Goal: Use online tool/utility: Utilize a website feature to perform a specific function

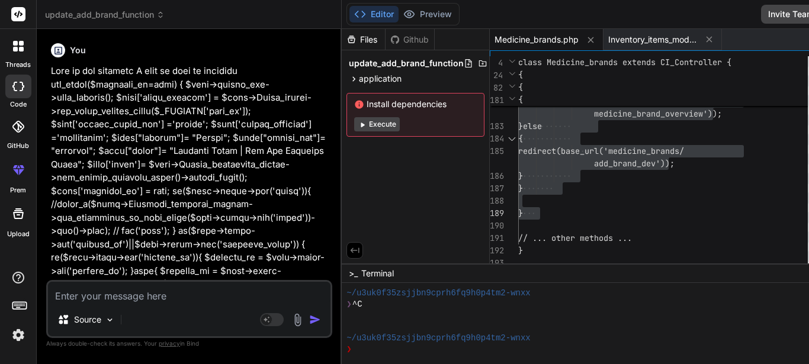
scroll to position [22, 0]
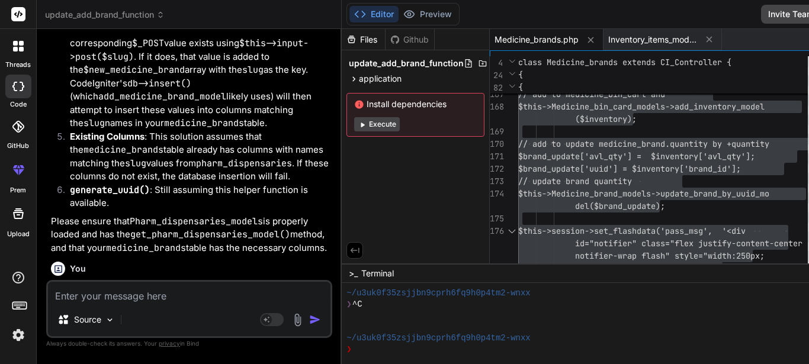
type textarea "// add to medicine_bin_cart and $this->Medicine_bin_card_models->add_inventory_…"
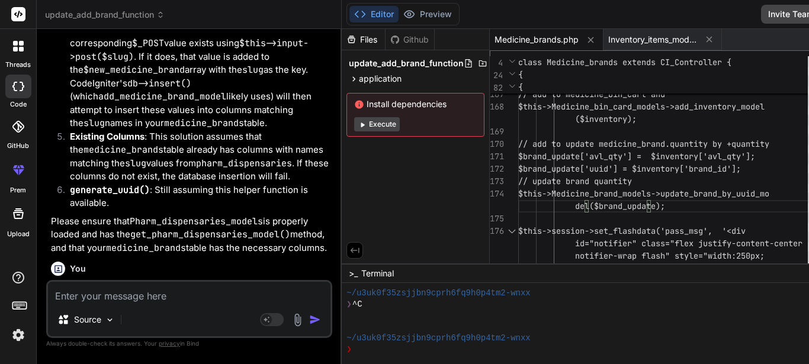
click at [167, 300] on textarea at bounding box center [189, 292] width 282 height 21
click at [17, 54] on div at bounding box center [18, 46] width 25 height 25
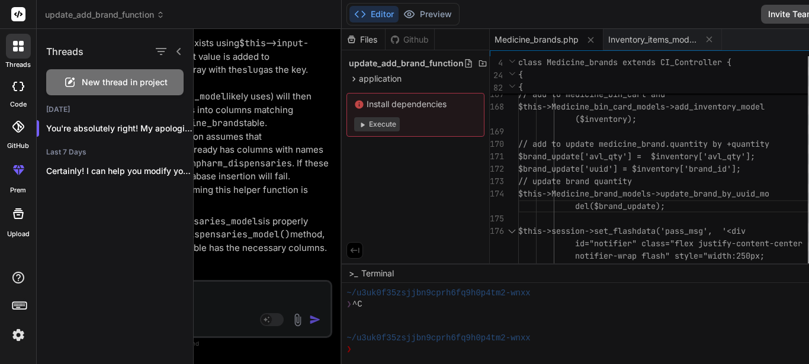
click at [227, 201] on div at bounding box center [501, 196] width 615 height 335
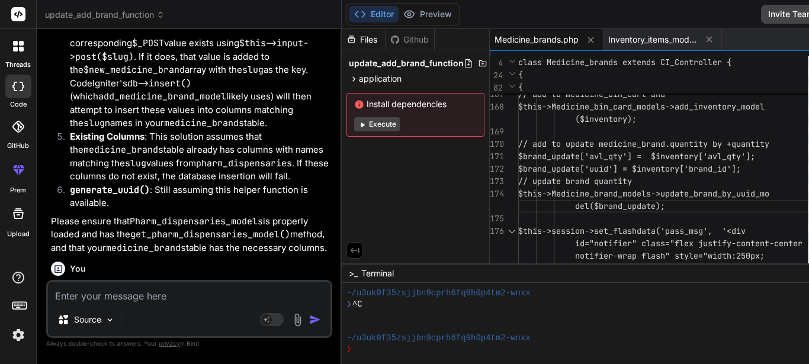
click at [143, 298] on textarea at bounding box center [189, 292] width 282 height 21
paste textarea "function add_brand($medicine_id=null) { $this->custom_lib->page_protect(); $dat…"
type textarea "function add_brand($medicine_id=null) { $this->custom_lib->page_protect(); $dat…"
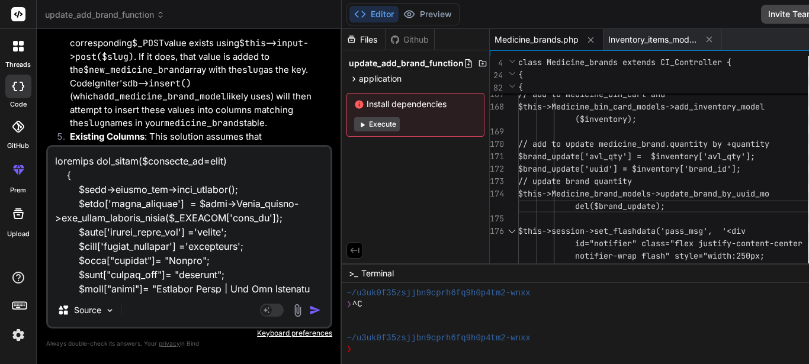
scroll to position [3710, 0]
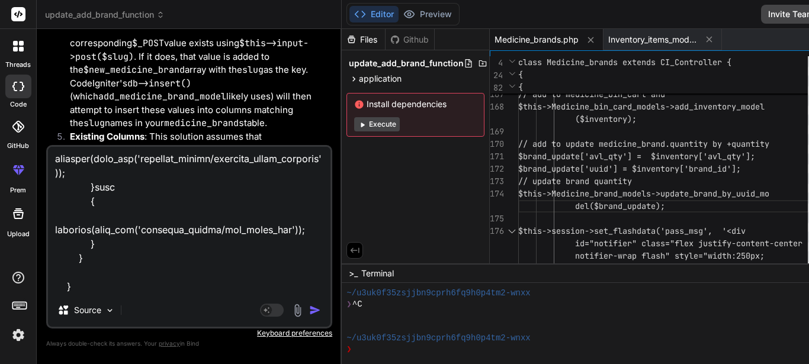
type textarea "x"
type textarea "function add_brand($medicine_id=null) { $this->custom_lib->page_protect(); $dat…"
type textarea "x"
type textarea "function add_brand($medicine_id=null) { $this->custom_lib->page_protect(); $dat…"
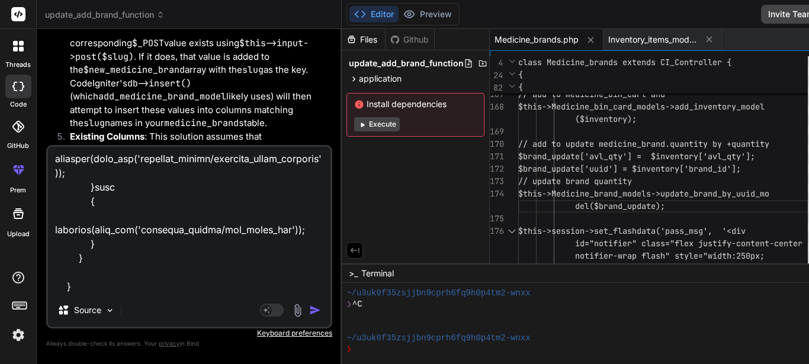
type textarea "x"
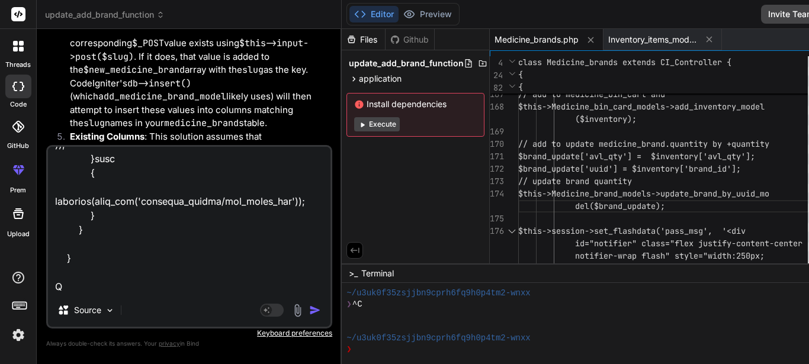
type textarea "function add_brand($medicine_id=null) { $this->custom_lib->page_protect(); $dat…"
type textarea "x"
type textarea "function add_brand($medicine_id=null) { $this->custom_lib->page_protect(); $dat…"
type textarea "x"
type textarea "function add_brand($medicine_id=null) { $this->custom_lib->page_protect(); $dat…"
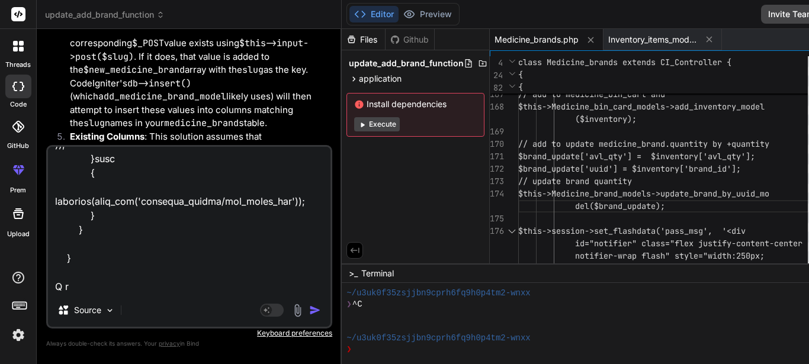
type textarea "x"
type textarea "function add_brand($medicine_id=null) { $this->custom_lib->page_protect(); $dat…"
type textarea "x"
type textarea "function add_brand($medicine_id=null) { $this->custom_lib->page_protect(); $dat…"
type textarea "x"
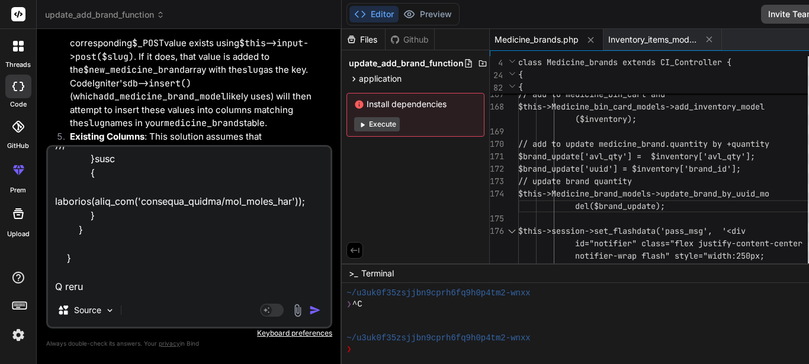
type textarea "function add_brand($medicine_id=null) { $this->custom_lib->page_protect(); $dat…"
type textarea "x"
type textarea "function add_brand($medicine_id=null) { $this->custom_lib->page_protect(); $dat…"
type textarea "x"
type textarea "function add_brand($medicine_id=null) { $this->custom_lib->page_protect(); $dat…"
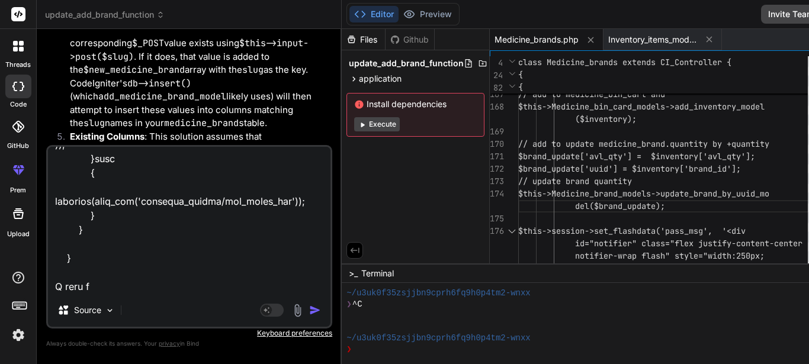
type textarea "x"
type textarea "function add_brand($medicine_id=null) { $this->custom_lib->page_protect(); $dat…"
type textarea "x"
type textarea "function add_brand($medicine_id=null) { $this->custom_lib->page_protect(); $dat…"
type textarea "x"
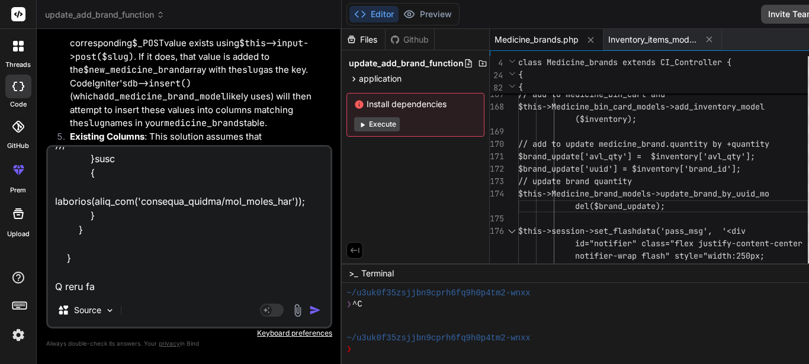
type textarea "function add_brand($medicine_id=null) { $this->custom_lib->page_protect(); $dat…"
type textarea "x"
type textarea "function add_brand($medicine_id=null) { $this->custom_lib->page_protect(); $dat…"
type textarea "x"
type textarea "function add_brand($medicine_id=null) { $this->custom_lib->page_protect(); $dat…"
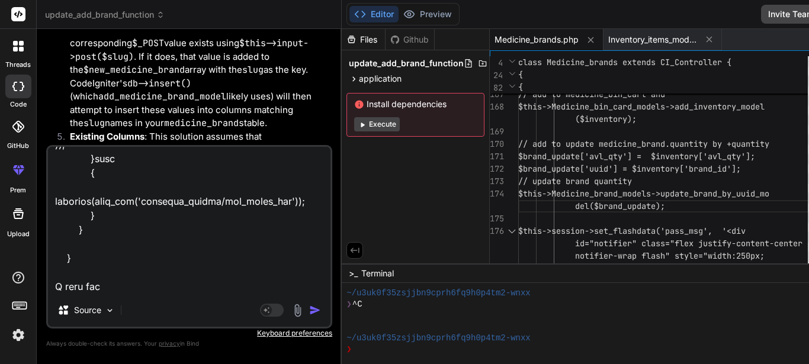
type textarea "x"
type textarea "function add_brand($medicine_id=null) { $this->custom_lib->page_protect(); $dat…"
type textarea "x"
type textarea "function add_brand($medicine_id=null) { $this->custom_lib->page_protect(); $dat…"
type textarea "x"
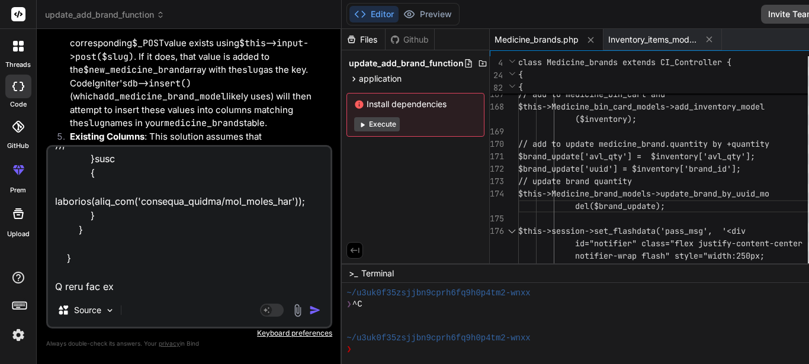
type textarea "function add_brand($medicine_id=null) { $this->custom_lib->page_protect(); $dat…"
type textarea "x"
type textarea "function add_brand($medicine_id=null) { $this->custom_lib->page_protect(); $dat…"
type textarea "x"
type textarea "function add_brand($medicine_id=null) { $this->custom_lib->page_protect(); $dat…"
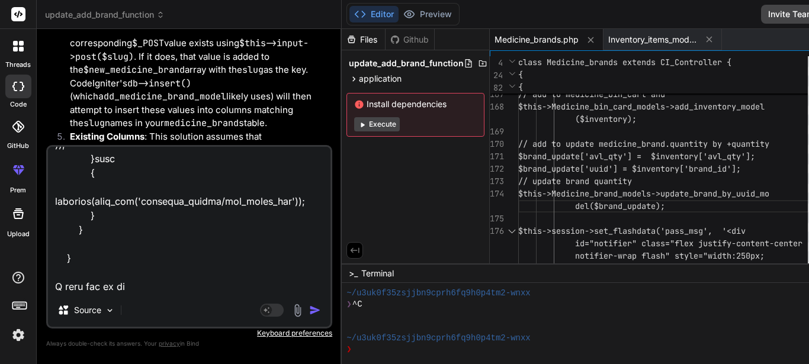
type textarea "x"
type textarea "function add_brand($medicine_id=null) { $this->custom_lib->page_protect(); $dat…"
type textarea "x"
type textarea "function add_brand($medicine_id=null) { $this->custom_lib->page_protect(); $dat…"
type textarea "x"
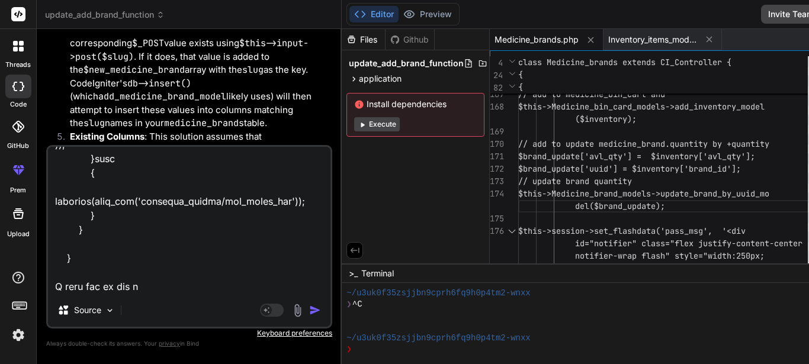
type textarea "function add_brand($medicine_id=null) { $this->custom_lib->page_protect(); $dat…"
type textarea "x"
type textarea "function add_brand($medicine_id=null) { $this->custom_lib->page_protect(); $dat…"
type textarea "x"
type textarea "function add_brand($medicine_id=null) { $this->custom_lib->page_protect(); $dat…"
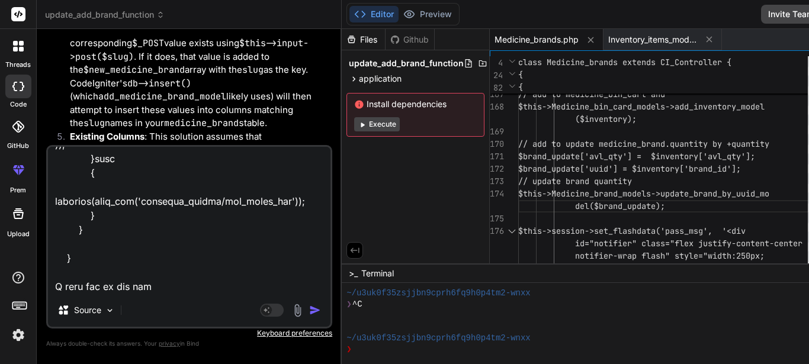
type textarea "x"
type textarea "function add_brand($medicine_id=null) { $this->custom_lib->page_protect(); $dat…"
type textarea "x"
type textarea "function add_brand($medicine_id=null) { $this->custom_lib->page_protect(); $dat…"
type textarea "x"
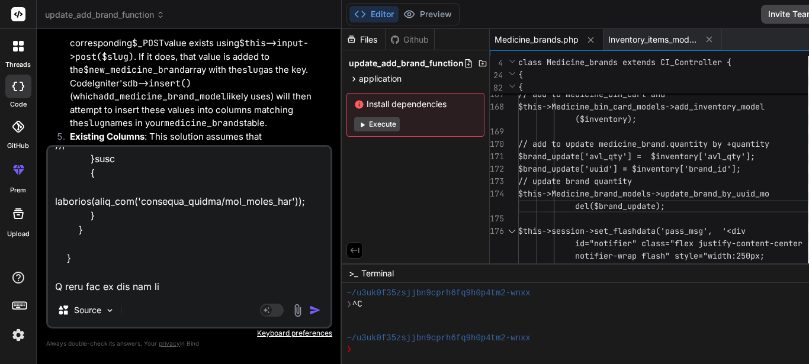
type textarea "function add_brand($medicine_id=null) { $this->custom_lib->page_protect(); $dat…"
type textarea "x"
type textarea "function add_brand($medicine_id=null) { $this->custom_lib->page_protect(); $dat…"
type textarea "x"
type textarea "function add_brand($medicine_id=null) { $this->custom_lib->page_protect(); $dat…"
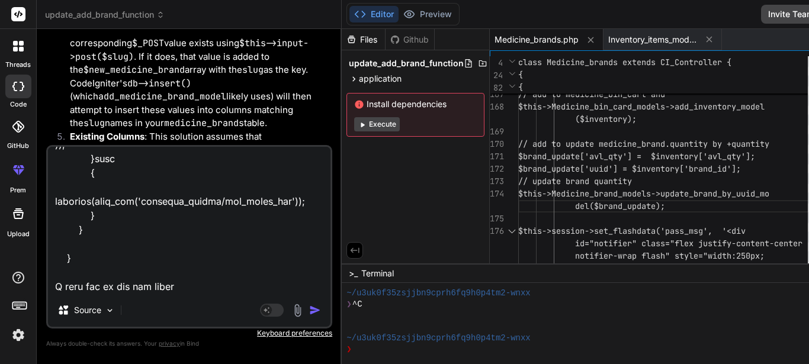
type textarea "x"
type textarea "function add_brand($medicine_id=null) { $this->custom_lib->page_protect(); $dat…"
type textarea "x"
type textarea "function add_brand($medicine_id=null) { $this->custom_lib->page_protect(); $dat…"
type textarea "x"
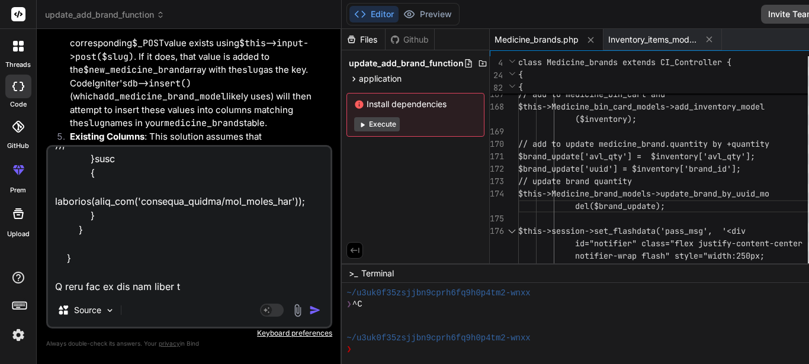
type textarea "function add_brand($medicine_id=null) { $this->custom_lib->page_protect(); $dat…"
type textarea "x"
type textarea "function add_brand($medicine_id=null) { $this->custom_lib->page_protect(); $dat…"
type textarea "x"
type textarea "function add_brand($medicine_id=null) { $this->custom_lib->page_protect(); $dat…"
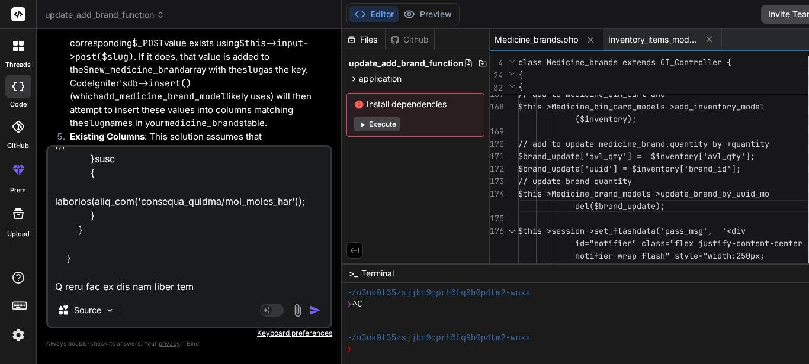
type textarea "x"
type textarea "function add_brand($medicine_id=null) { $this->custom_lib->page_protect(); $dat…"
type textarea "x"
type textarea "function add_brand($medicine_id=null) { $this->custom_lib->page_protect(); $dat…"
type textarea "x"
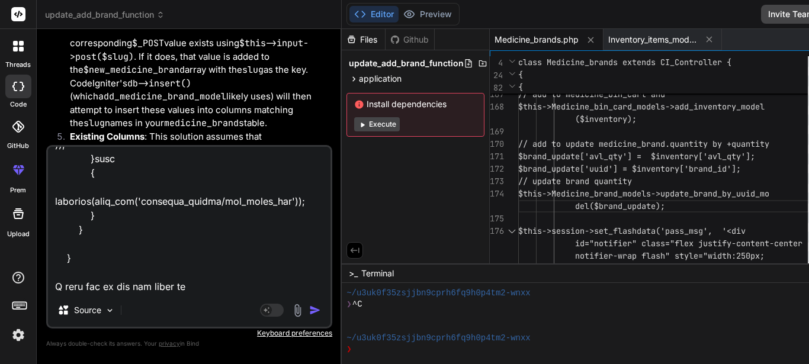
type textarea "function add_brand($medicine_id=null) { $this->custom_lib->page_protect(); $dat…"
type textarea "x"
type textarea "function add_brand($medicine_id=null) { $this->custom_lib->page_protect(); $dat…"
type textarea "x"
type textarea "function add_brand($medicine_id=null) { $this->custom_lib->page_protect(); $dat…"
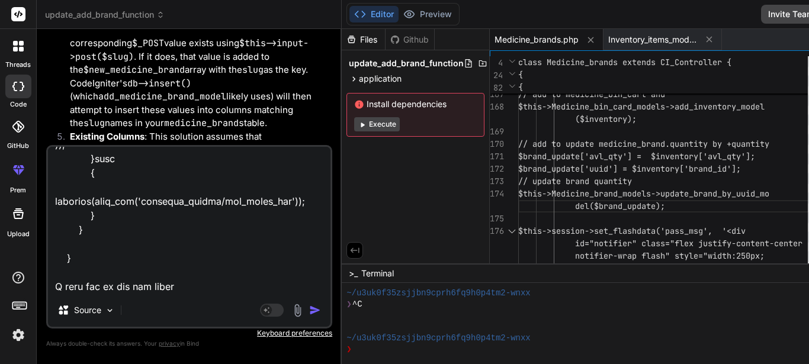
type textarea "x"
type textarea "function add_brand($medicine_id=null) { $this->custom_lib->page_protect(); $dat…"
type textarea "x"
type textarea "function add_brand($medicine_id=null) { $this->custom_lib->page_protect(); $dat…"
type textarea "x"
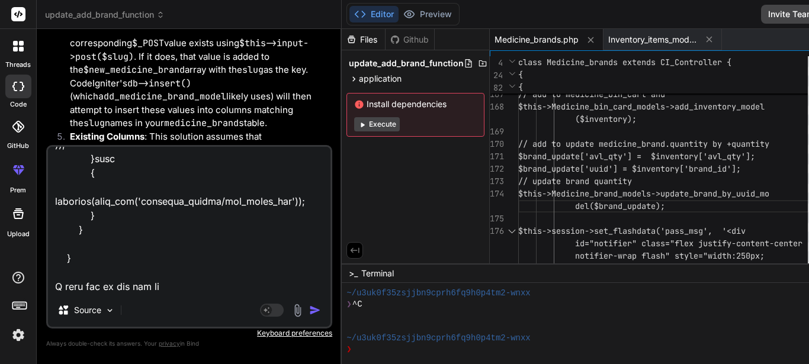
type textarea "function add_brand($medicine_id=null) { $this->custom_lib->page_protect(); $dat…"
type textarea "x"
type textarea "function add_brand($medicine_id=null) { $this->custom_lib->page_protect(); $dat…"
type textarea "x"
type textarea "function add_brand($medicine_id=null) { $this->custom_lib->page_protect(); $dat…"
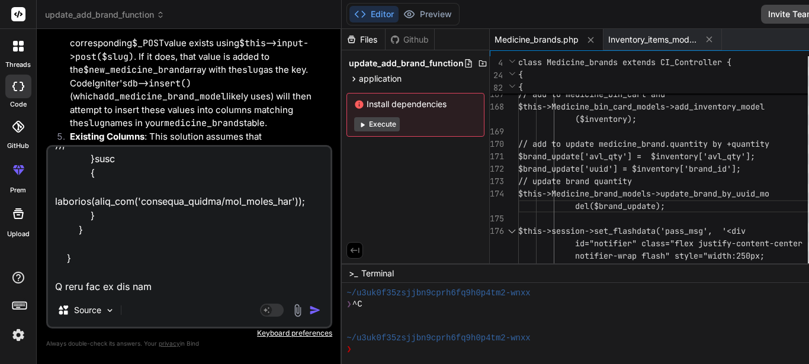
type textarea "x"
type textarea "function add_brand($medicine_id=null) { $this->custom_lib->page_protect(); $dat…"
type textarea "x"
type textarea "function add_brand($medicine_id=null) { $this->custom_lib->page_protect(); $dat…"
type textarea "x"
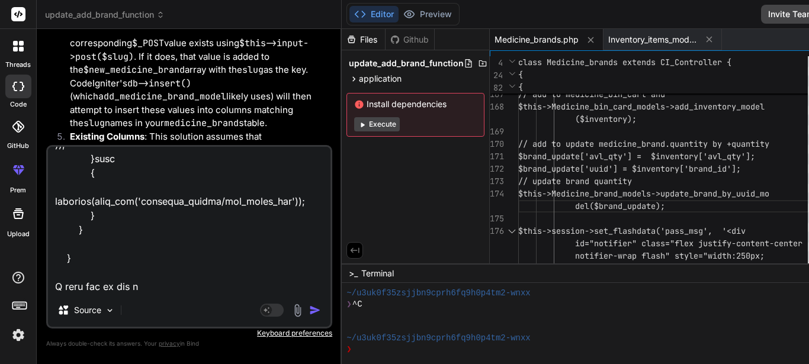
type textarea "function add_brand($medicine_id=null) { $this->custom_lib->page_protect(); $dat…"
type textarea "x"
type textarea "function add_brand($medicine_id=null) { $this->custom_lib->page_protect(); $dat…"
type textarea "x"
type textarea "function add_brand($medicine_id=null) { $this->custom_lib->page_protect(); $dat…"
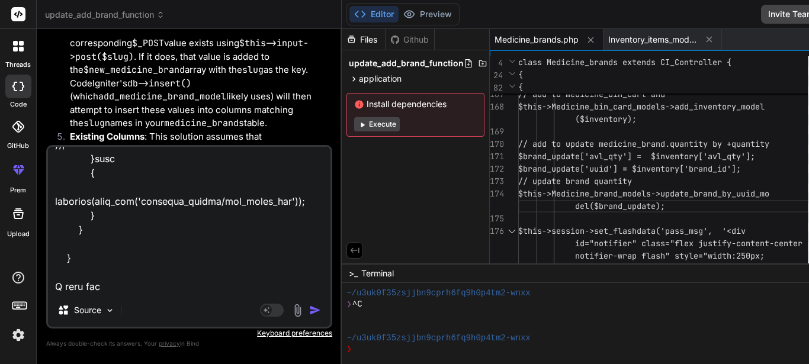
type textarea "x"
type textarea "function add_brand($medicine_id=null) { $this->custom_lib->page_protect(); $dat…"
type textarea "x"
type textarea "function add_brand($medicine_id=null) { $this->custom_lib->page_protect(); $dat…"
type textarea "x"
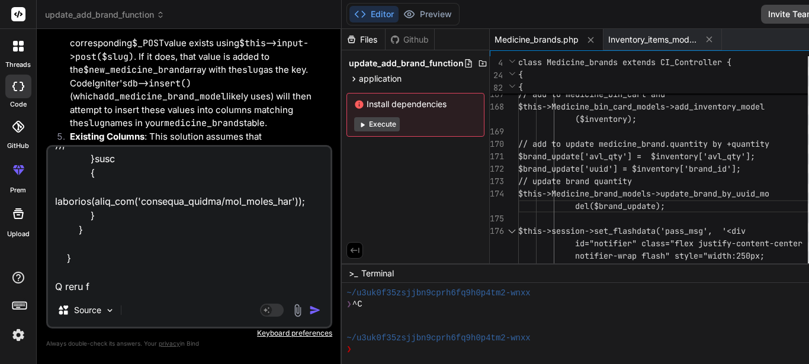
type textarea "function add_brand($medicine_id=null) { $this->custom_lib->page_protect(); $dat…"
type textarea "x"
type textarea "function add_brand($medicine_id=null) { $this->custom_lib->page_protect(); $dat…"
type textarea "x"
type textarea "function add_brand($medicine_id=null) { $this->custom_lib->page_protect(); $dat…"
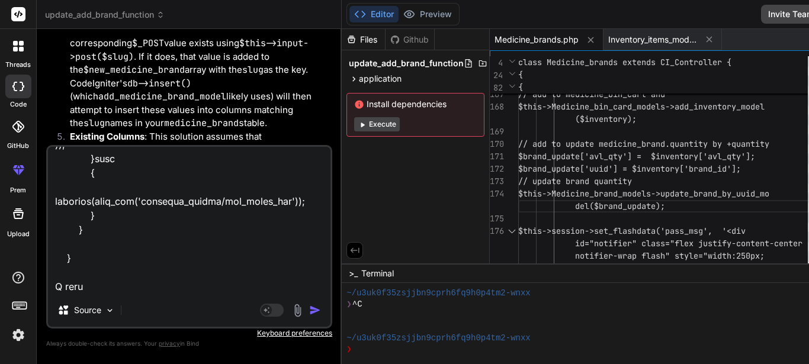
type textarea "x"
type textarea "function add_brand($medicine_id=null) { $this->custom_lib->page_protect(); $dat…"
type textarea "x"
type textarea "function add_brand($medicine_id=null) { $this->custom_lib->page_protect(); $dat…"
type textarea "x"
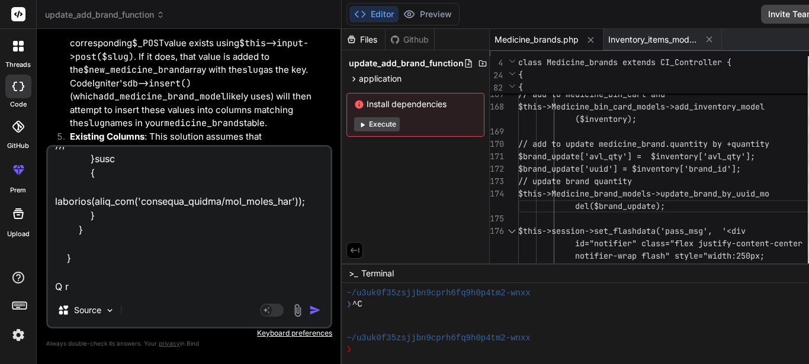
type textarea "function add_brand($medicine_id=null) { $this->custom_lib->page_protect(); $dat…"
type textarea "x"
type textarea "function add_brand($medicine_id=null) { $this->custom_lib->page_protect(); $dat…"
type textarea "x"
type textarea "function add_brand($medicine_id=null) { $this->custom_lib->page_protect(); $dat…"
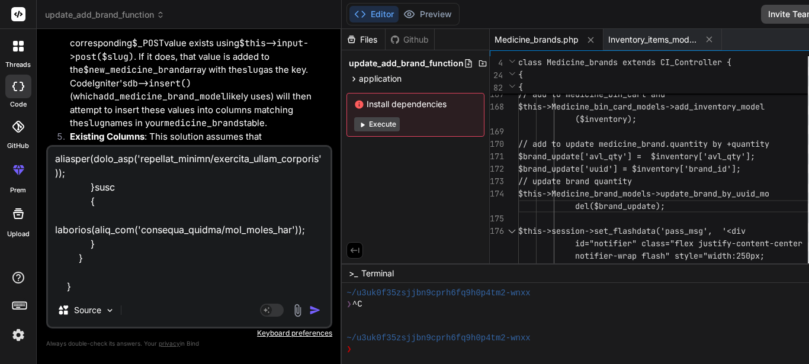
type textarea "x"
type textarea "function add_brand($medicine_id=null) { $this->custom_lib->page_protect(); $dat…"
type textarea "x"
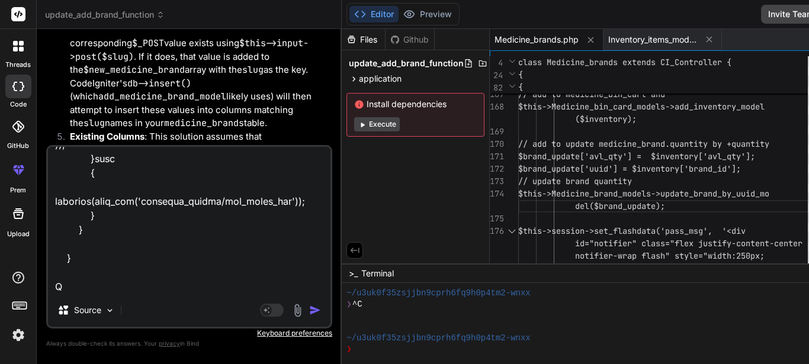
type textarea "function add_brand($medicine_id=null) { $this->custom_lib->page_protect(); $dat…"
type textarea "x"
type textarea "function add_brand($medicine_id=null) { $this->custom_lib->page_protect(); $dat…"
type textarea "x"
type textarea "function add_brand($medicine_id=null) { $this->custom_lib->page_protect(); $dat…"
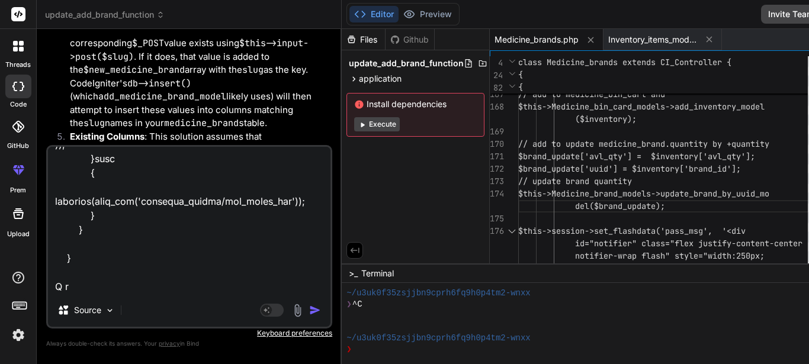
type textarea "x"
type textarea "function add_brand($medicine_id=null) { $this->custom_lib->page_protect(); $dat…"
type textarea "x"
type textarea "function add_brand($medicine_id=null) { $this->custom_lib->page_protect(); $dat…"
type textarea "x"
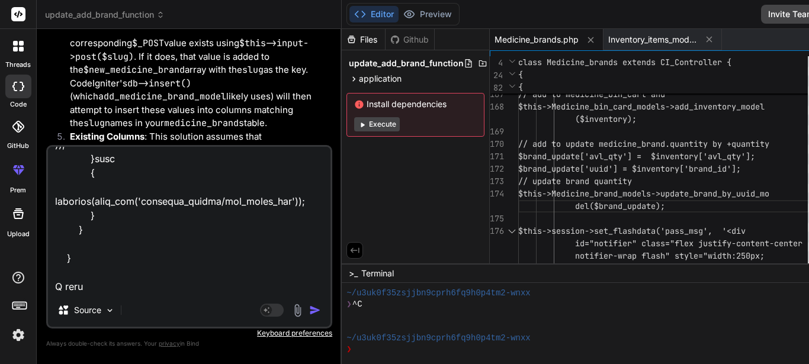
type textarea "function add_brand($medicine_id=null) { $this->custom_lib->page_protect(); $dat…"
type textarea "x"
type textarea "function add_brand($medicine_id=null) { $this->custom_lib->page_protect(); $dat…"
type textarea "x"
type textarea "function add_brand($medicine_id=null) { $this->custom_lib->page_protect(); $dat…"
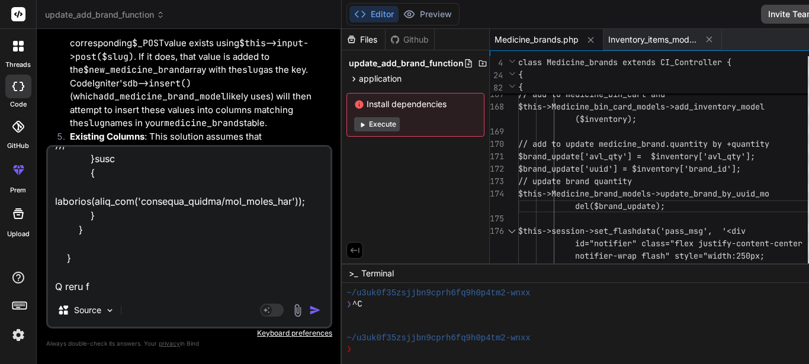
type textarea "x"
type textarea "function add_brand($medicine_id=null) { $this->custom_lib->page_protect(); $dat…"
type textarea "x"
type textarea "function add_brand($medicine_id=null) { $this->custom_lib->page_protect(); $dat…"
type textarea "x"
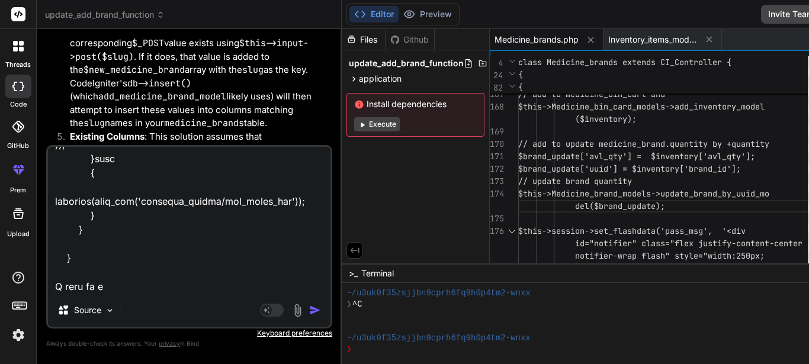
type textarea "function add_brand($medicine_id=null) { $this->custom_lib->page_protect(); $dat…"
type textarea "x"
type textarea "function add_brand($medicine_id=null) { $this->custom_lib->page_protect(); $dat…"
type textarea "x"
type textarea "function add_brand($medicine_id=null) { $this->custom_lib->page_protect(); $dat…"
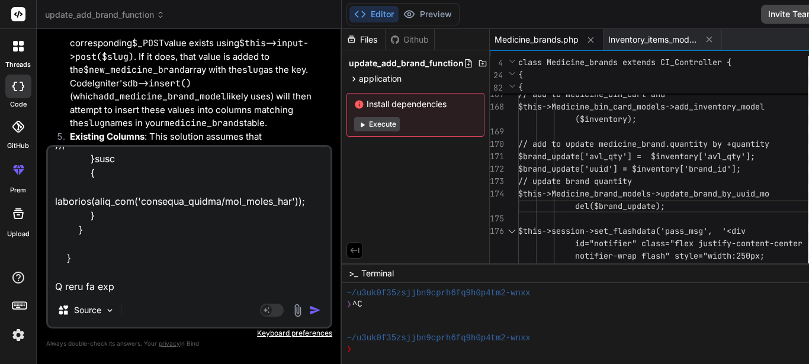
type textarea "x"
type textarea "function add_brand($medicine_id=null) { $this->custom_lib->page_protect(); $dat…"
type textarea "x"
type textarea "function add_brand($medicine_id=null) { $this->custom_lib->page_protect(); $dat…"
type textarea "x"
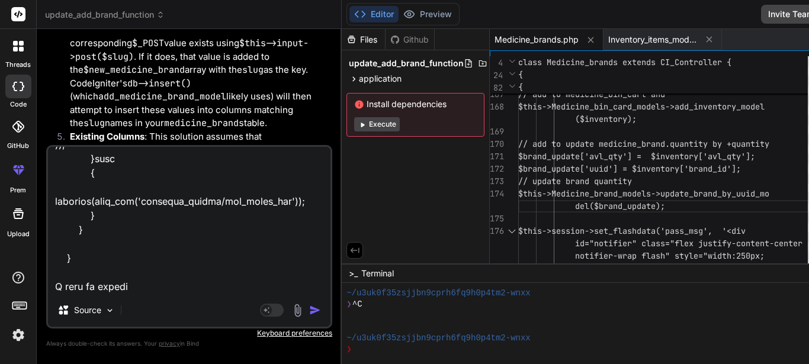
type textarea "function add_brand($medicine_id=null) { $this->custom_lib->page_protect(); $dat…"
type textarea "x"
type textarea "function add_brand($medicine_id=null) { $this->custom_lib->page_protect(); $dat…"
type textarea "x"
type textarea "function add_brand($medicine_id=null) { $this->custom_lib->page_protect(); $dat…"
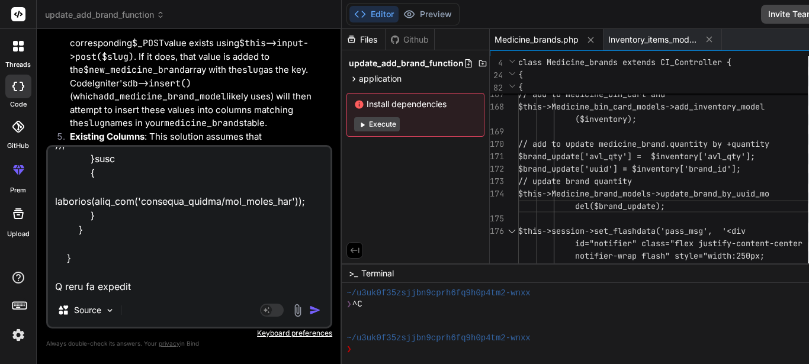
type textarea "x"
type textarea "function add_brand($medicine_id=null) { $this->custom_lib->page_protect(); $dat…"
type textarea "x"
type textarea "function add_brand($medicine_id=null) { $this->custom_lib->page_protect(); $dat…"
type textarea "x"
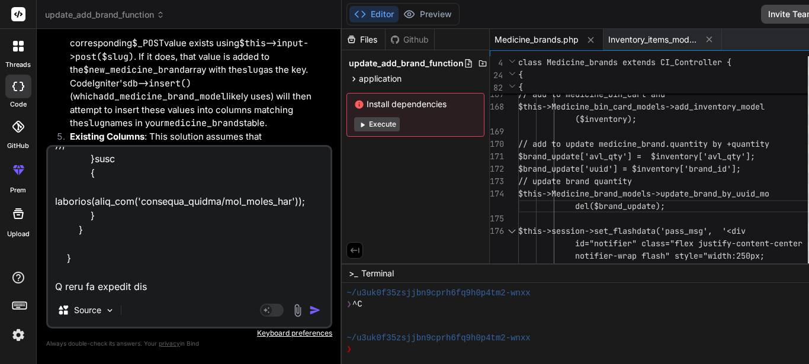
type textarea "function add_brand($medicine_id=null) { $this->custom_lib->page_protect(); $dat…"
type textarea "x"
type textarea "function add_brand($medicine_id=null) { $this->custom_lib->page_protect(); $dat…"
type textarea "x"
type textarea "function add_brand($medicine_id=null) { $this->custom_lib->page_protect(); $dat…"
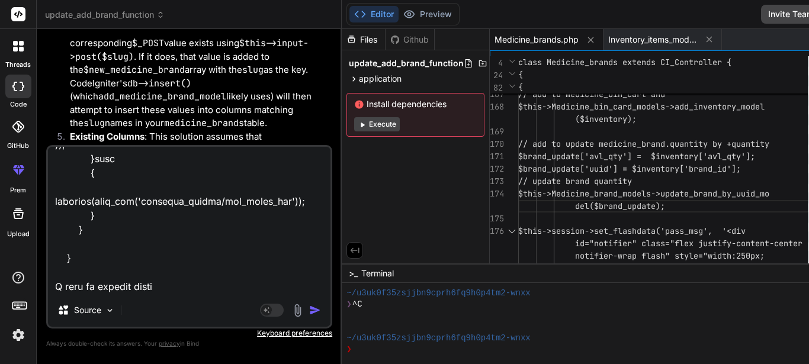
type textarea "x"
type textarea "function add_brand($medicine_id=null) { $this->custom_lib->page_protect(); $dat…"
type textarea "x"
type textarea "function add_brand($medicine_id=null) { $this->custom_lib->page_protect(); $dat…"
type textarea "x"
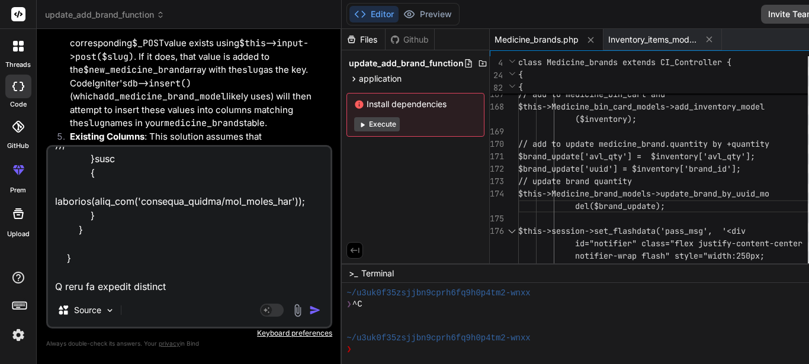
type textarea "function add_brand($medicine_id=null) { $this->custom_lib->page_protect(); $dat…"
type textarea "x"
type textarea "function add_brand($medicine_id=null) { $this->custom_lib->page_protect(); $dat…"
type textarea "x"
type textarea "function add_brand($medicine_id=null) { $this->custom_lib->page_protect(); $dat…"
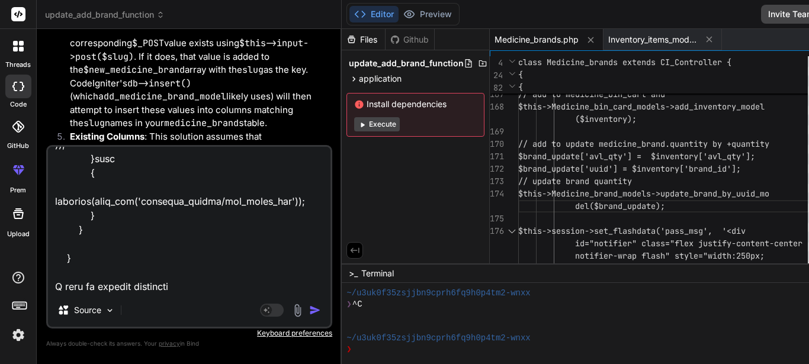
type textarea "x"
type textarea "function add_brand($medicine_id=null) { $this->custom_lib->page_protect(); $dat…"
type textarea "x"
type textarea "function add_brand($medicine_id=null) { $this->custom_lib->page_protect(); $dat…"
type textarea "x"
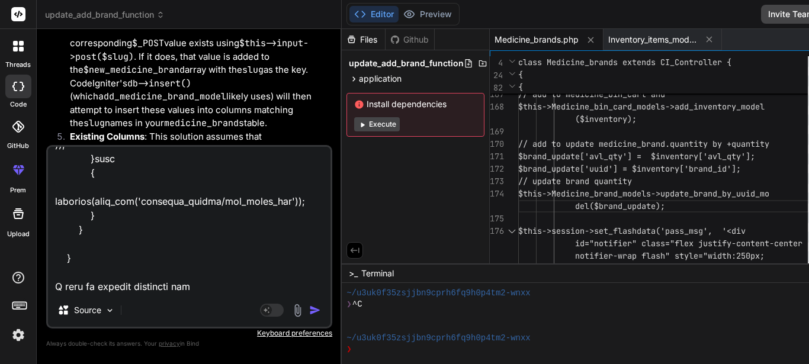
type textarea "function add_brand($medicine_id=null) { $this->custom_lib->page_protect(); $dat…"
type textarea "x"
type textarea "function add_brand($medicine_id=null) { $this->custom_lib->page_protect(); $dat…"
type textarea "x"
type textarea "function add_brand($medicine_id=null) { $this->custom_lib->page_protect(); $dat…"
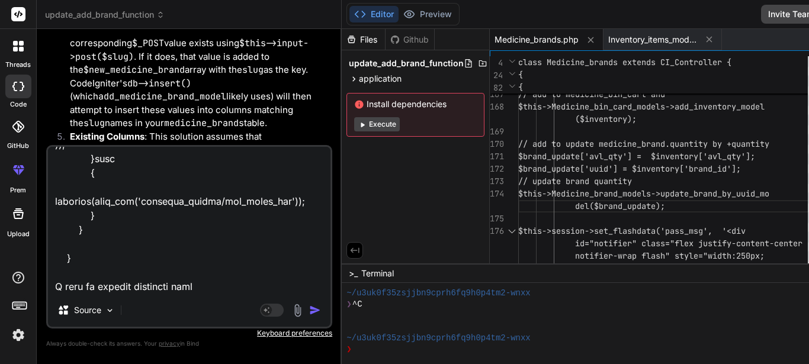
type textarea "x"
type textarea "function add_brand($medicine_id=null) { $this->custom_lib->page_protect(); $dat…"
type textarea "x"
type textarea "function add_brand($medicine_id=null) { $this->custom_lib->page_protect(); $dat…"
type textarea "x"
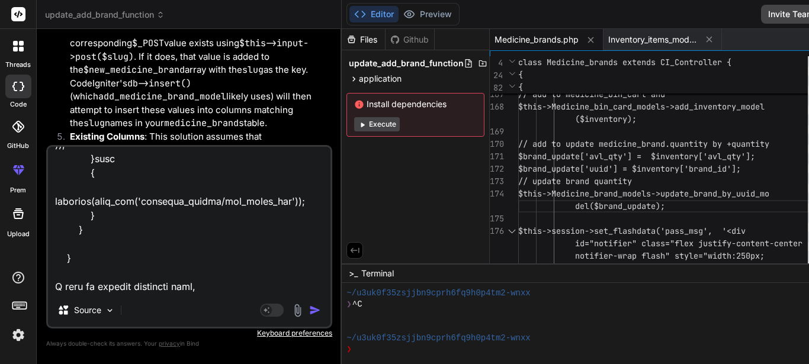
type textarea "function add_brand($medicine_id=null) { $this->custom_lib->page_protect(); $dat…"
type textarea "x"
type textarea "function add_brand($medicine_id=null) { $this->custom_lib->page_protect(); $dat…"
type textarea "x"
type textarea "function add_brand($medicine_id=null) { $this->custom_lib->page_protect(); $dat…"
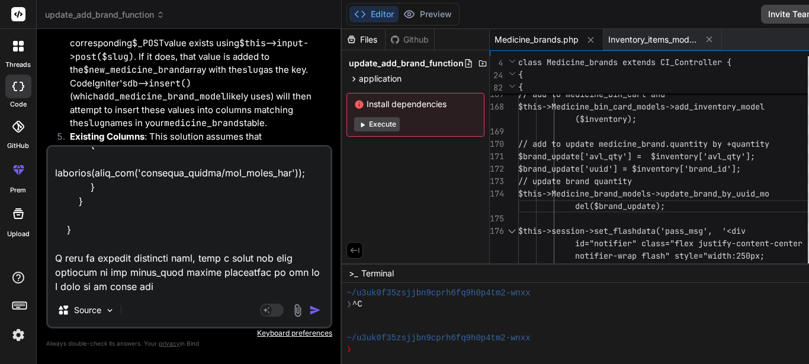
scroll to position [3796, 0]
paste textarea "Manufacturer_models"
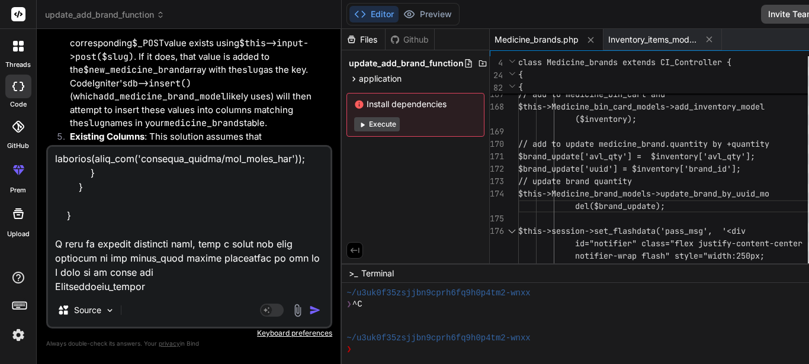
click at [198, 292] on textarea at bounding box center [189, 220] width 282 height 147
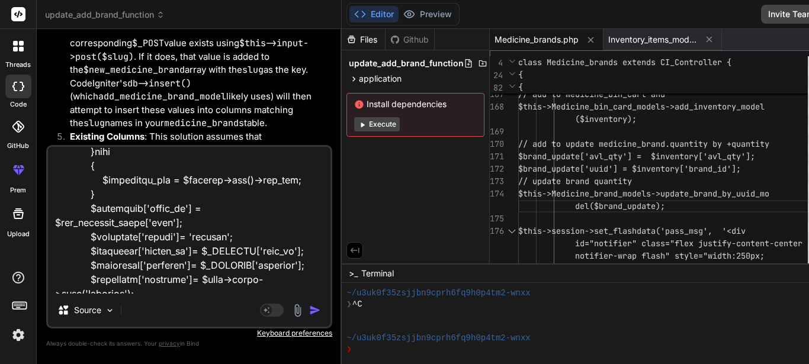
scroll to position [2462, 0]
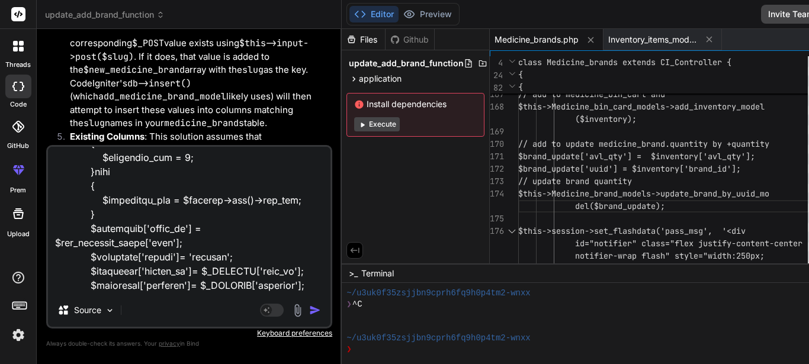
drag, startPoint x: 88, startPoint y: 244, endPoint x: 255, endPoint y: 242, distance: 166.4
click at [255, 242] on textarea at bounding box center [189, 220] width 282 height 147
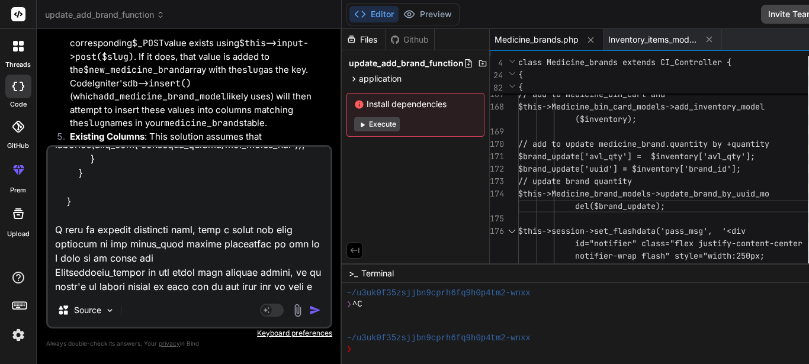
scroll to position [3824, 0]
click at [214, 289] on textarea at bounding box center [189, 220] width 282 height 147
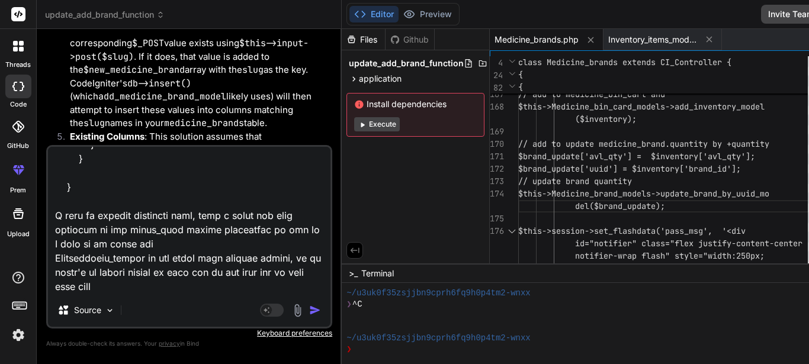
paste textarea "$inventory_item['manufacturer'] = 0;"
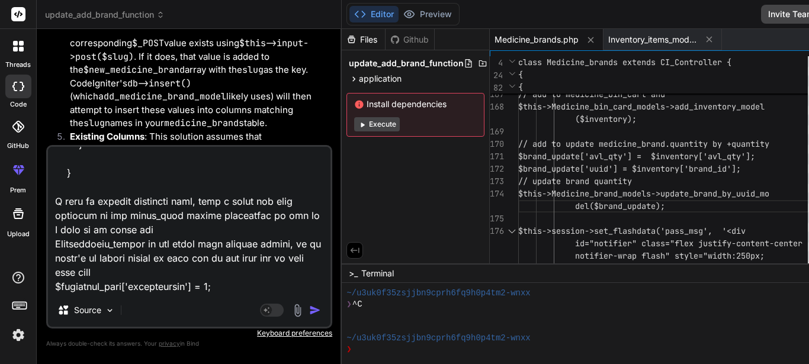
scroll to position [3839, 0]
click at [216, 289] on textarea at bounding box center [189, 220] width 282 height 147
click at [241, 290] on textarea at bounding box center [189, 220] width 282 height 147
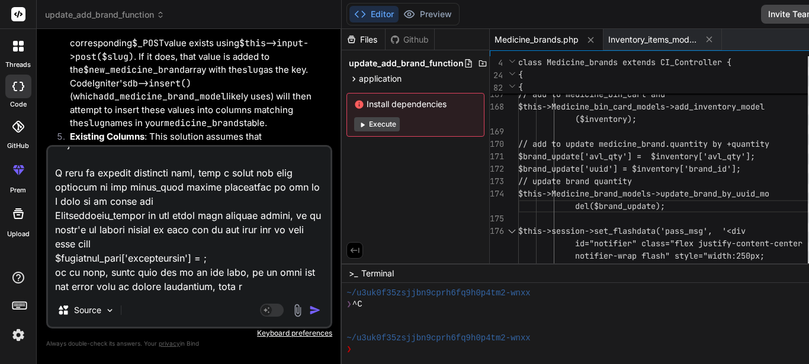
scroll to position [3880, 0]
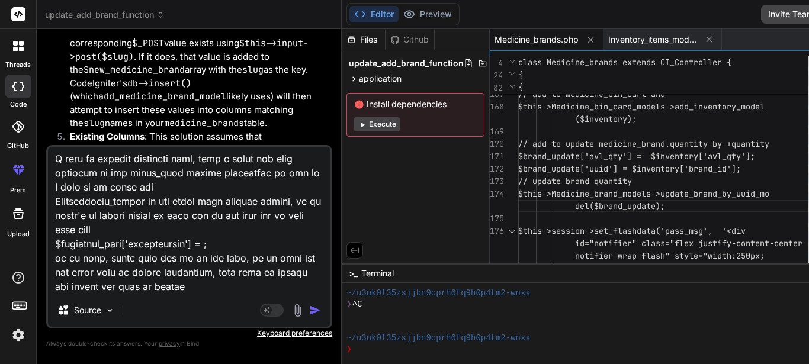
click at [309, 313] on img "button" at bounding box center [315, 310] width 12 height 12
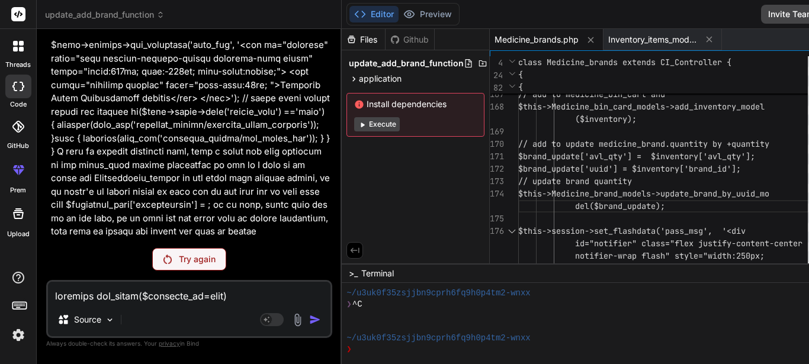
scroll to position [7889, 0]
click at [179, 255] on p "Try again" at bounding box center [197, 259] width 37 height 12
click at [163, 259] on img at bounding box center [167, 259] width 8 height 9
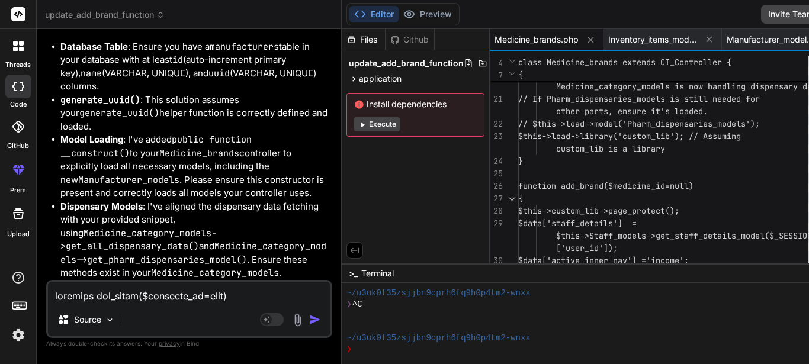
scroll to position [0, 0]
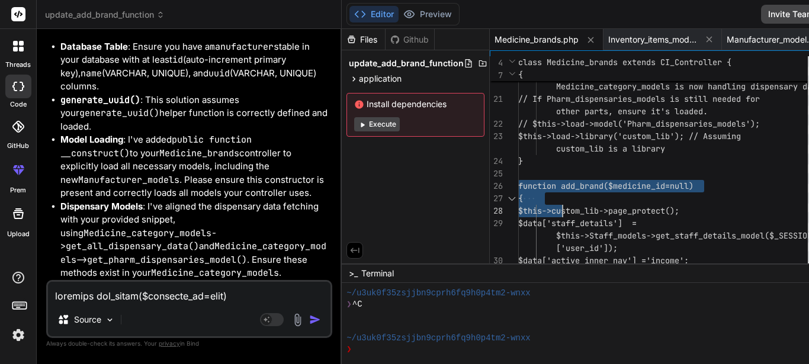
drag, startPoint x: 469, startPoint y: 181, endPoint x: 546, endPoint y: 227, distance: 89.4
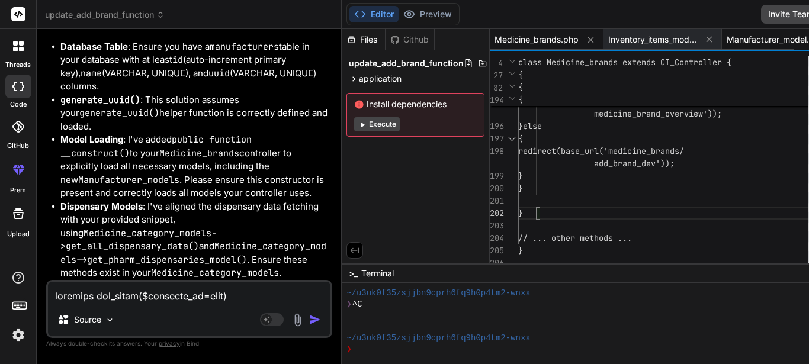
click at [726, 40] on span "Manufacturer_models.php" at bounding box center [770, 40] width 89 height 12
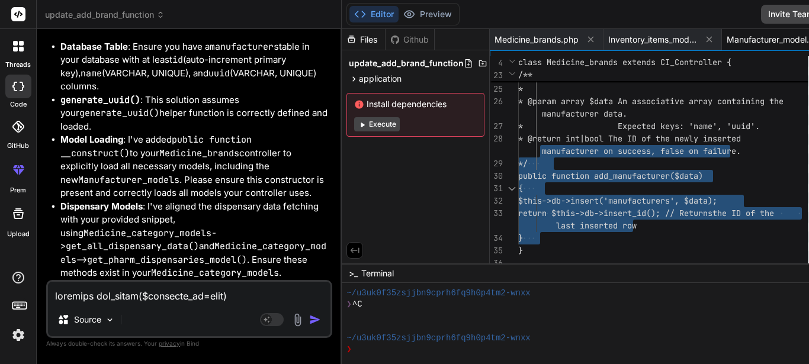
drag, startPoint x: 505, startPoint y: 233, endPoint x: 487, endPoint y: 141, distance: 93.0
click at [518, 141] on div "/** * Adds a new manufacturer to the 'manufacture rs' table. * * @param array $…" at bounding box center [666, 8] width 297 height 522
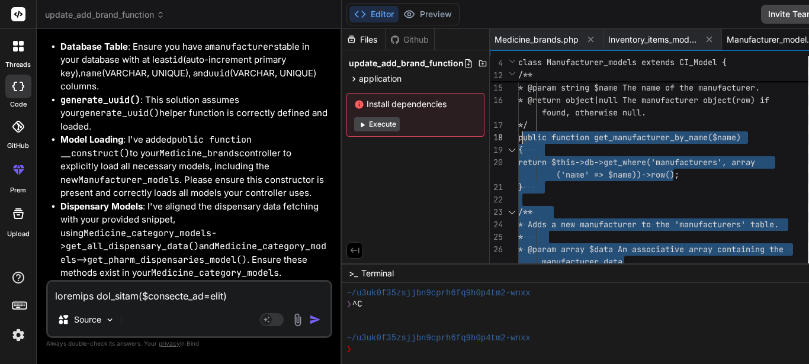
click at [518, 135] on div "/** * Adds a new manufacturer to the 'manufacture rs' table. * * @param array $…" at bounding box center [666, 156] width 297 height 522
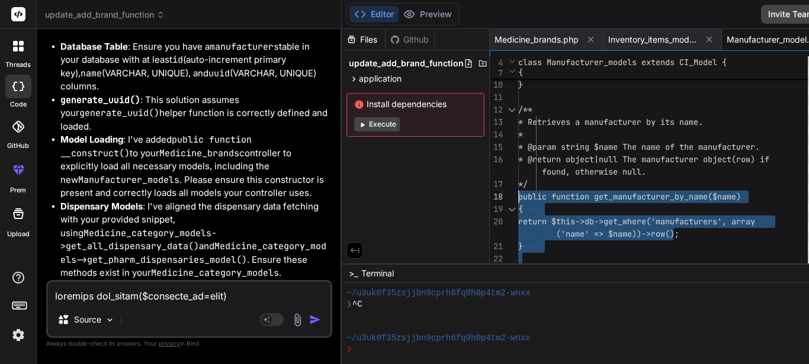
scroll to position [9739, 0]
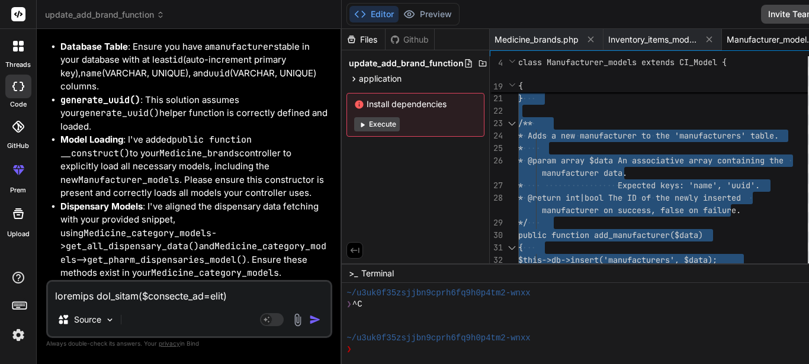
click at [620, 149] on div "{ return $this->db->get_where('manufacturers ', array ('name' => $name))->row()…" at bounding box center [666, 67] width 297 height 522
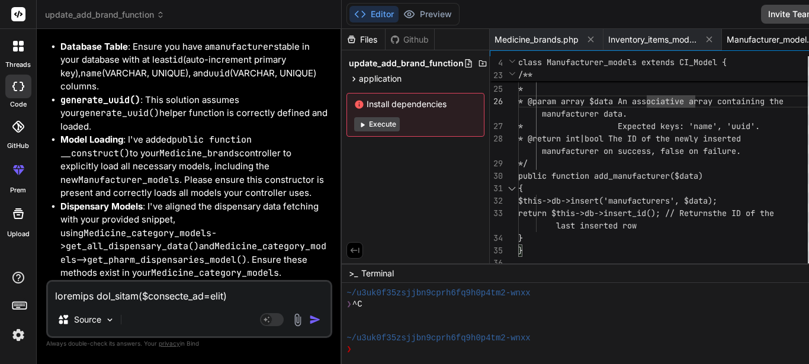
click at [133, 298] on textarea at bounding box center [189, 292] width 282 height 21
click at [98, 297] on textarea at bounding box center [189, 292] width 282 height 21
click at [150, 301] on textarea at bounding box center [189, 292] width 282 height 21
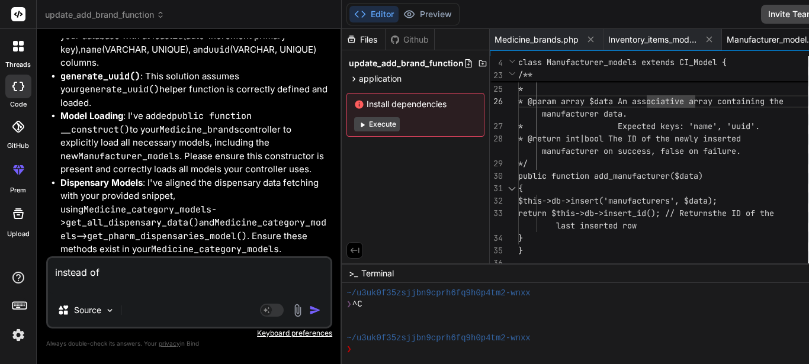
paste textarea "$new_medicine_brand['avl_qty'] = $this->input->post('stock_qty');"
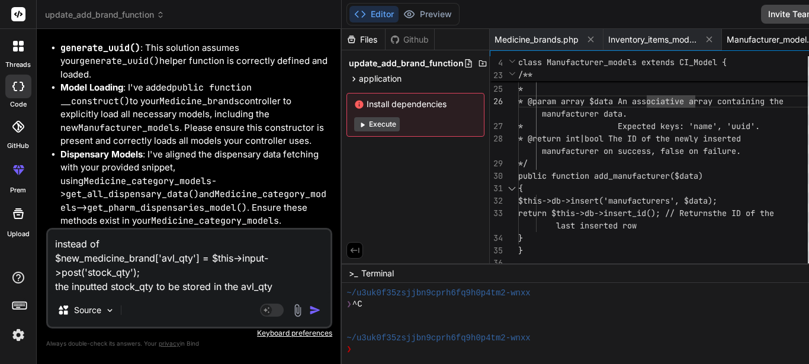
scroll to position [9857, 0]
drag, startPoint x: 272, startPoint y: 287, endPoint x: 230, endPoint y: 286, distance: 42.6
click at [230, 286] on textarea "instead of $new_medicine_brand['avl_qty'] = $this->input->post('stock_qty'); th…" at bounding box center [189, 262] width 282 height 64
click at [242, 285] on textarea "instead of $new_medicine_brand['avl_qty'] = $this->input->post('stock_qty'); th…" at bounding box center [189, 262] width 282 height 64
click at [253, 285] on textarea "instead of $new_medicine_brand['avl_qty'] = $this->input->post('stock_qty'); th…" at bounding box center [189, 262] width 282 height 64
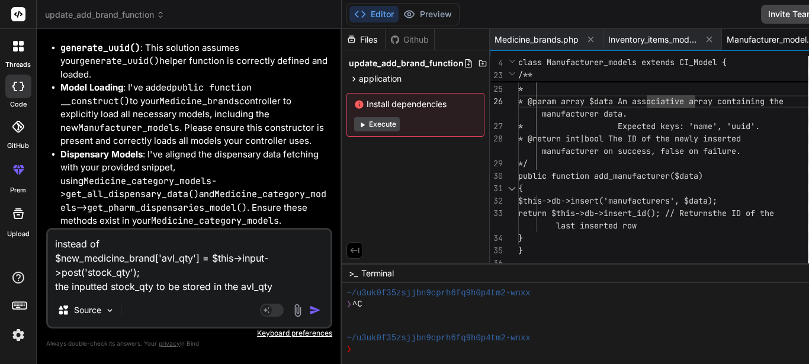
click at [253, 285] on textarea "instead of $new_medicine_brand['avl_qty'] = $this->input->post('stock_qty'); th…" at bounding box center [189, 262] width 282 height 64
click at [227, 284] on textarea "instead of $new_medicine_brand['avl_qty'] = $this->input->post('stock_qty'); th…" at bounding box center [189, 262] width 282 height 64
click at [233, 284] on textarea "instead of $new_medicine_brand['avl_qty'] = $this->input->post('stock_qty'); th…" at bounding box center [189, 262] width 282 height 64
drag, startPoint x: 143, startPoint y: 273, endPoint x: 53, endPoint y: 261, distance: 90.2
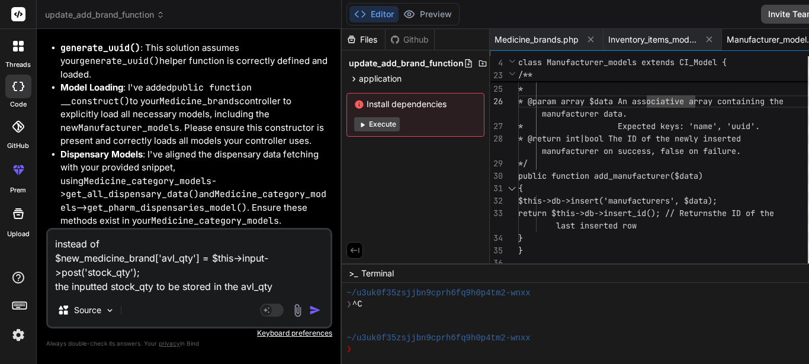
click at [53, 261] on textarea "instead of $new_medicine_brand['avl_qty'] = $this->input->post('stock_qty'); th…" at bounding box center [189, 262] width 282 height 64
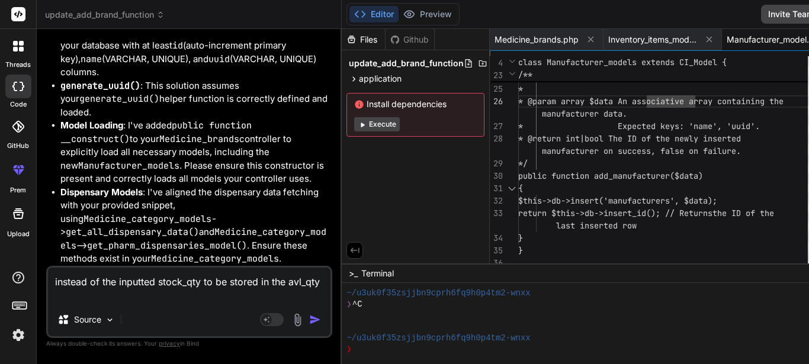
click at [54, 279] on textarea "instead of the inputted stock_qty to be stored in the avl_qty" at bounding box center [189, 286] width 282 height 36
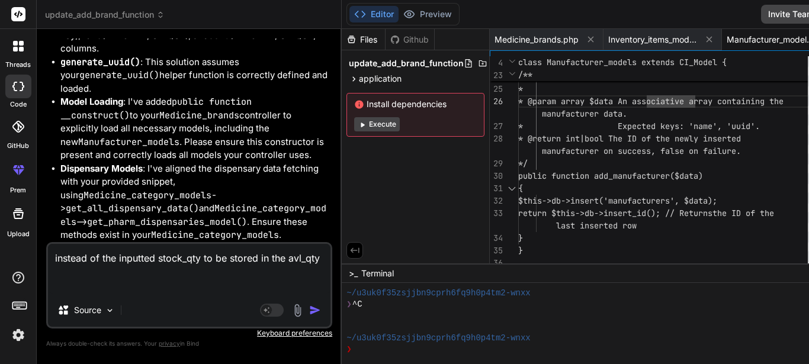
paste textarea "$new_medicine_brand['avl_qty'] = $this->input->post('stock_qty');"
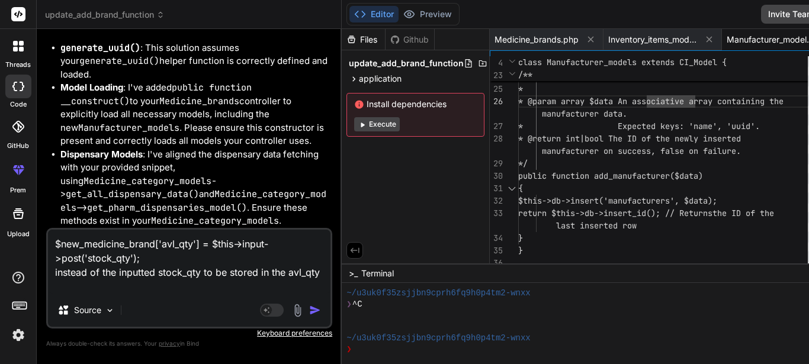
click at [116, 282] on textarea "$new_medicine_brand['avl_qty'] = $this->input->post('stock_qty'); instead of th…" at bounding box center [189, 262] width 282 height 64
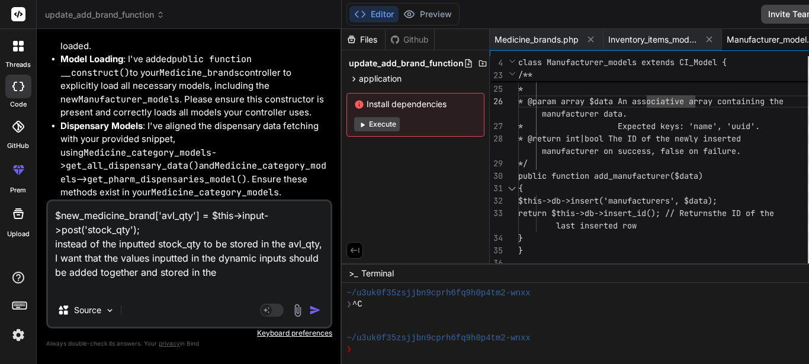
click at [81, 256] on textarea "$new_medicine_brand['avl_qty'] = $this->input->post('stock_qty'); instead of th…" at bounding box center [189, 247] width 282 height 92
click at [138, 289] on textarea "$new_medicine_brand['avl_qty'] = $this->input->post('stock_qty'); instead of th…" at bounding box center [189, 247] width 282 height 92
paste textarea "avl_qty"
click at [518, 51] on div "Medicine_brands.php Inventory_items_models.php Manufacturer_models.php Created …" at bounding box center [725, 146] width 471 height 234
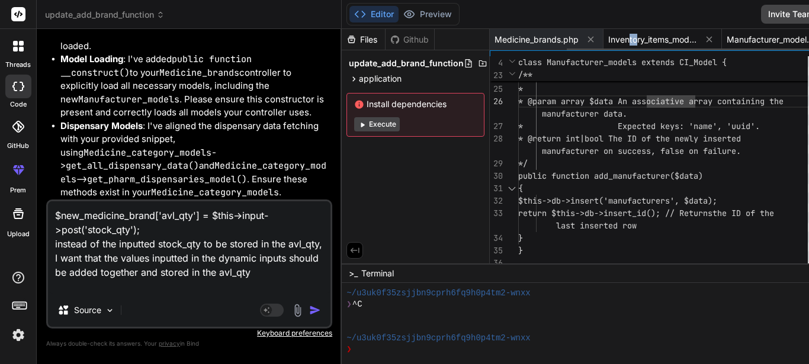
drag, startPoint x: 517, startPoint y: 47, endPoint x: 508, endPoint y: 47, distance: 9.5
click at [603, 47] on div "Inventory_items_models.php" at bounding box center [662, 39] width 118 height 21
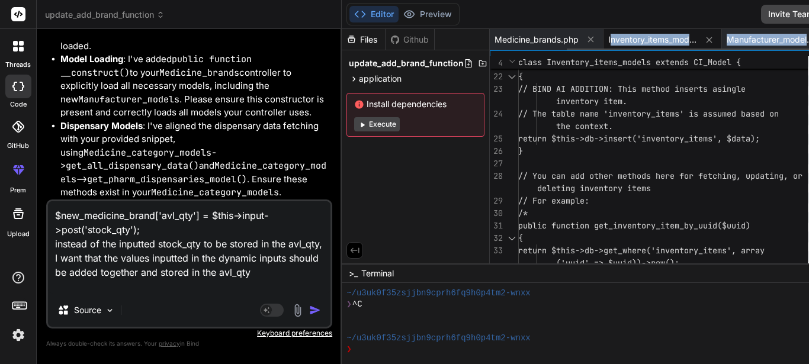
drag, startPoint x: 516, startPoint y: 50, endPoint x: 491, endPoint y: 50, distance: 25.5
click at [491, 50] on div "Medicine_brands.php Inventory_items_models.php Manufacturer_models.php" at bounding box center [680, 39] width 381 height 21
click at [603, 48] on div "Inventory_items_models.php" at bounding box center [662, 39] width 118 height 21
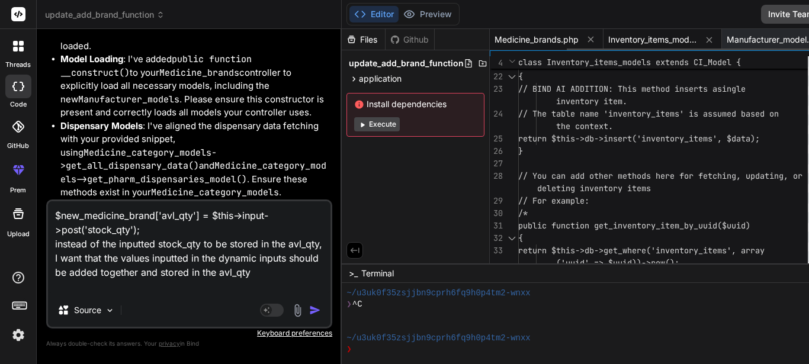
click at [494, 43] on span "Medicine_brands.php" at bounding box center [536, 40] width 84 height 12
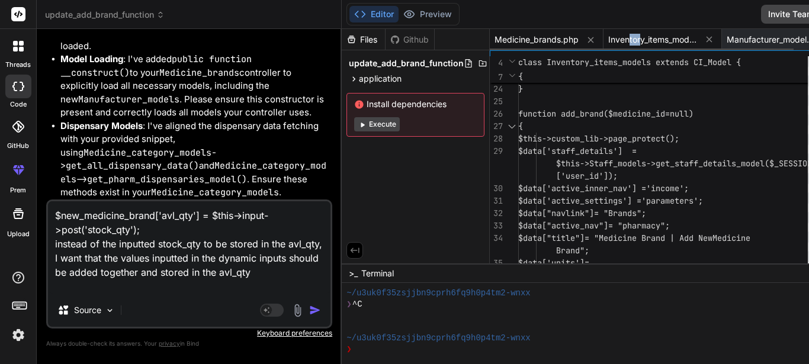
drag, startPoint x: 579, startPoint y: 48, endPoint x: 590, endPoint y: 48, distance: 11.2
click at [603, 48] on div "Inventory_items_models.php" at bounding box center [662, 39] width 118 height 21
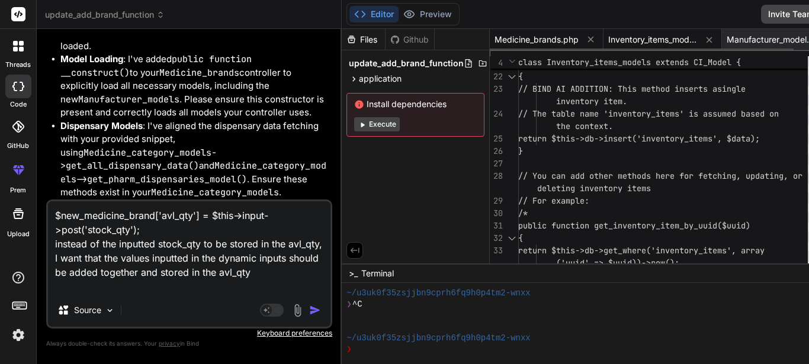
click at [497, 42] on span "Medicine_brands.php" at bounding box center [536, 40] width 84 height 12
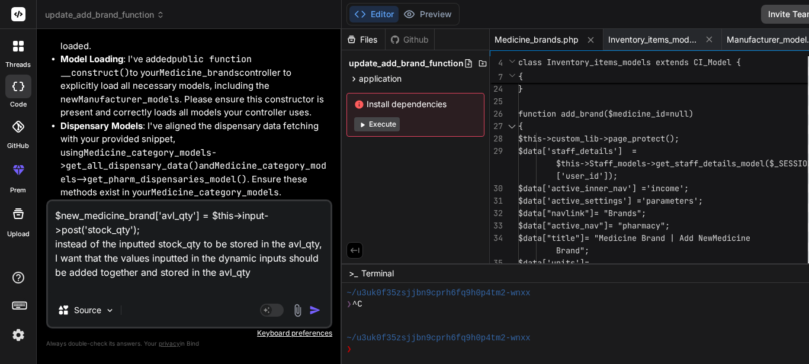
click at [163, 289] on textarea "$new_medicine_brand['avl_qty'] = $this->input->post('stock_qty'); instead of th…" at bounding box center [189, 247] width 282 height 92
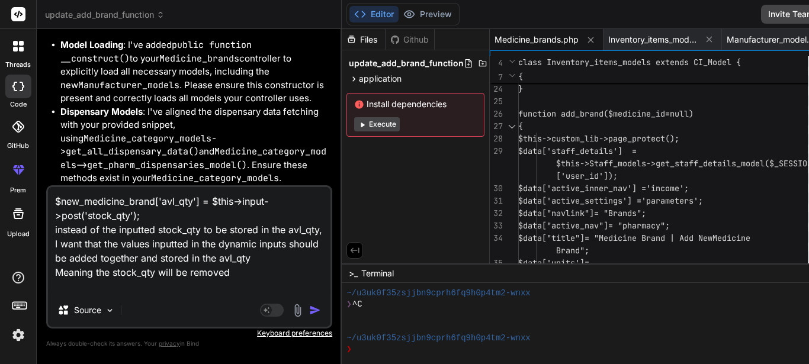
click at [154, 291] on textarea "$new_medicine_brand['avl_qty'] = $this->input->post('stock_qty'); instead of th…" at bounding box center [189, 240] width 282 height 107
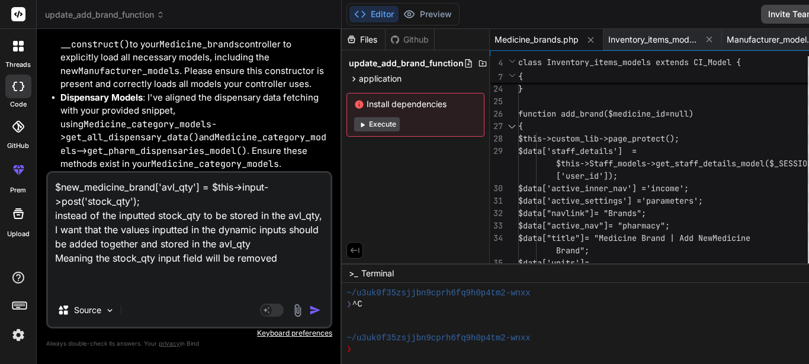
click at [176, 258] on textarea "$new_medicine_brand['avl_qty'] = $this->input->post('stock_qty'); instead of th…" at bounding box center [189, 233] width 282 height 121
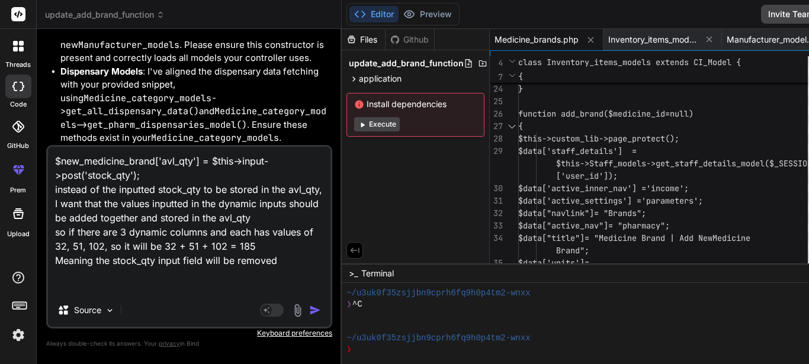
paste textarea "avl_qty"
click at [96, 275] on textarea "$new_medicine_brand['avl_qty'] = $this->input->post('stock_qty'); instead of th…" at bounding box center [189, 220] width 282 height 147
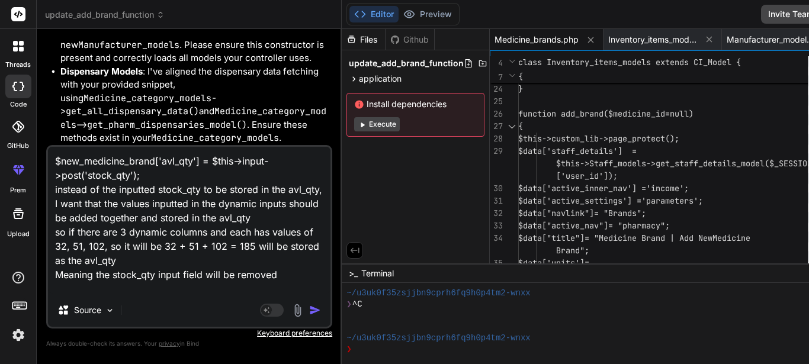
click at [54, 242] on textarea "$new_medicine_brand['avl_qty'] = $this->input->post('stock_qty'); instead of th…" at bounding box center [189, 220] width 282 height 147
click at [309, 311] on img "button" at bounding box center [315, 310] width 12 height 12
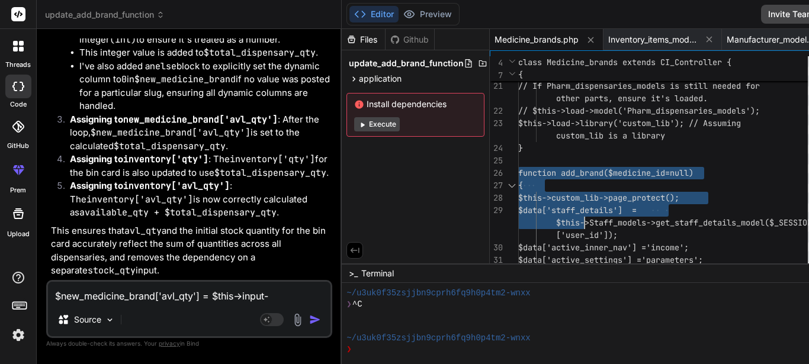
drag, startPoint x: 469, startPoint y: 170, endPoint x: 533, endPoint y: 229, distance: 87.2
